Goal: Check status: Check status

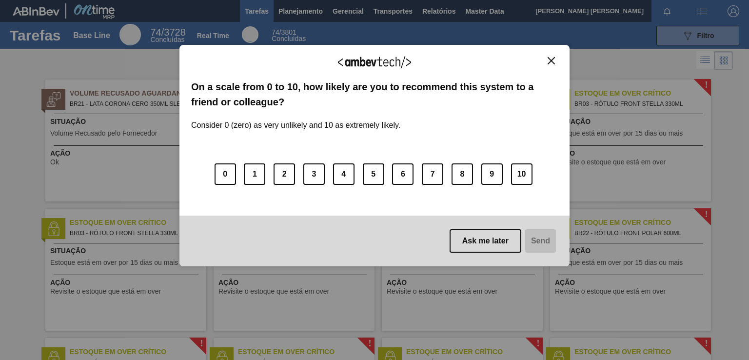
click at [555, 60] on button "Close" at bounding box center [551, 61] width 13 height 8
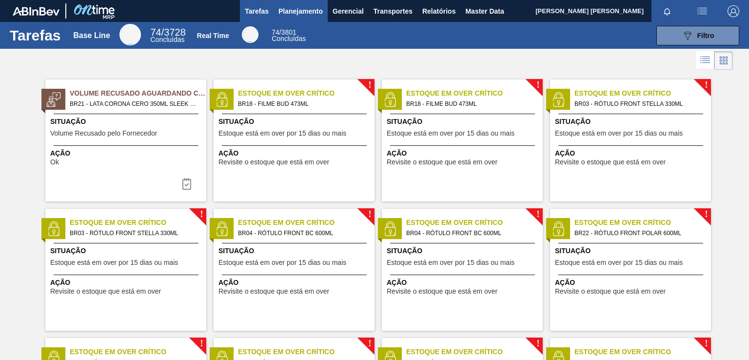
click at [295, 14] on span "Planejamento" at bounding box center [301, 11] width 44 height 12
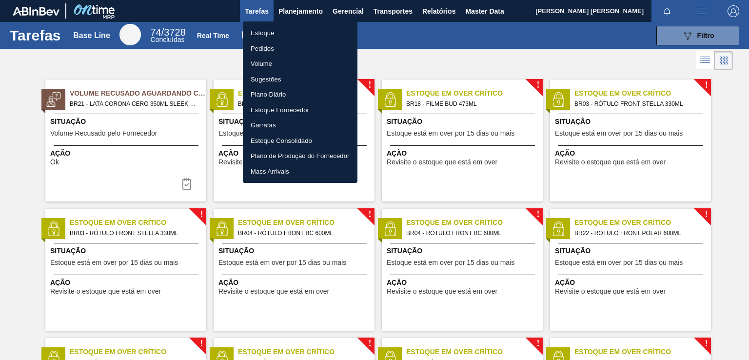
click at [271, 45] on li "Pedidos" at bounding box center [300, 49] width 115 height 16
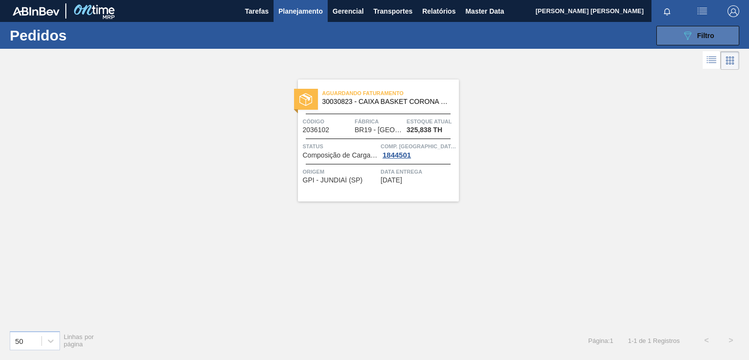
click at [709, 35] on span "Filtro" at bounding box center [706, 36] width 17 height 8
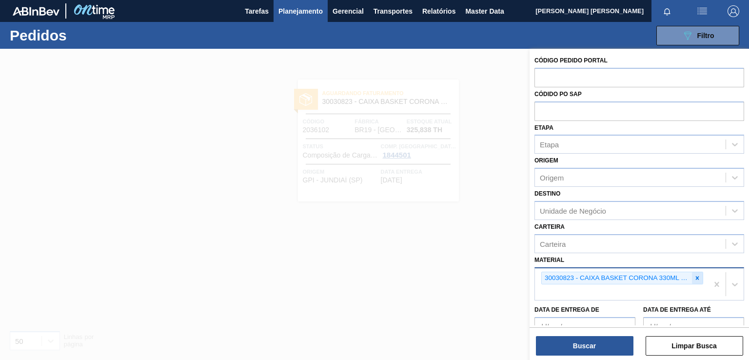
click at [696, 275] on icon at bounding box center [697, 278] width 7 height 7
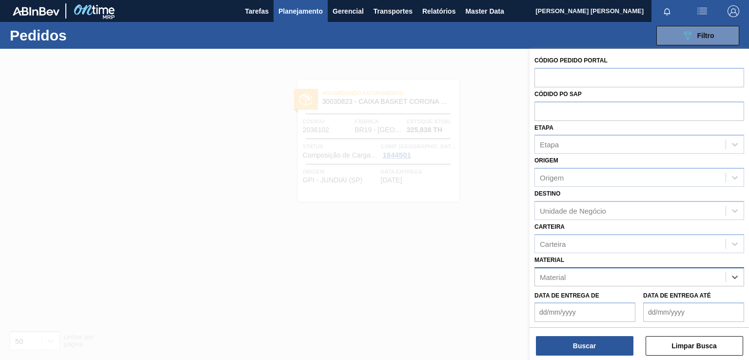
paste input "30030822"
type input "30030822"
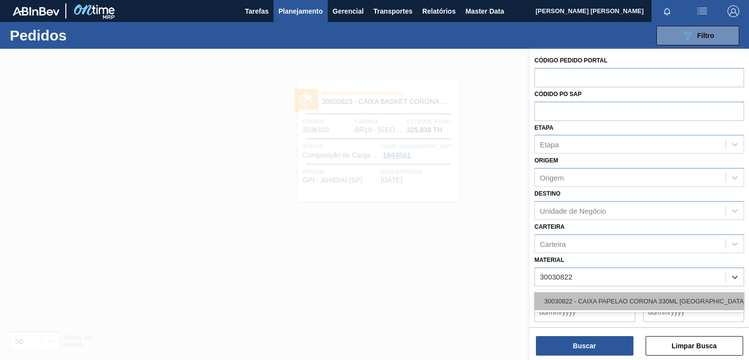
click at [578, 304] on div "30030822 - CAIXA PAPELAO CORONA 330ML [GEOGRAPHIC_DATA]" at bounding box center [640, 301] width 210 height 18
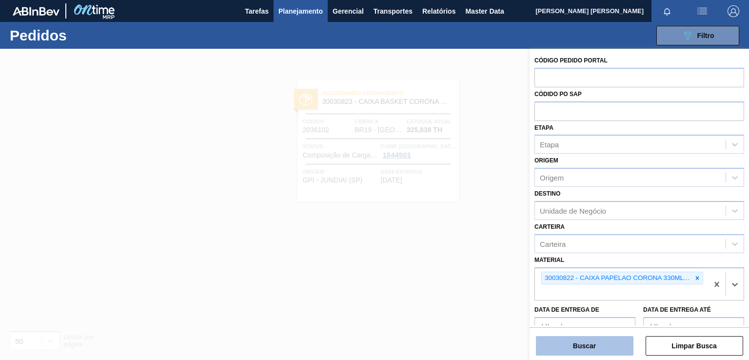
click at [596, 346] on button "Buscar" at bounding box center [585, 346] width 98 height 20
